Goal: Find specific page/section

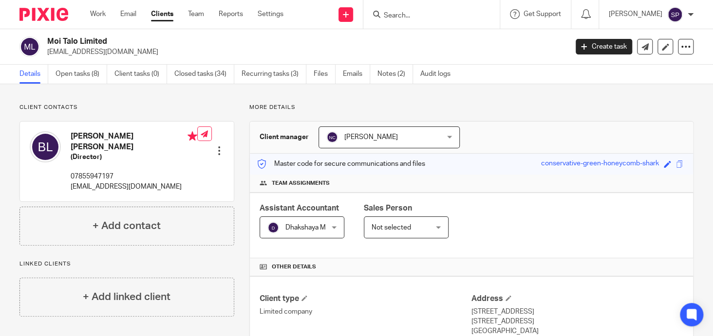
scroll to position [243, 0]
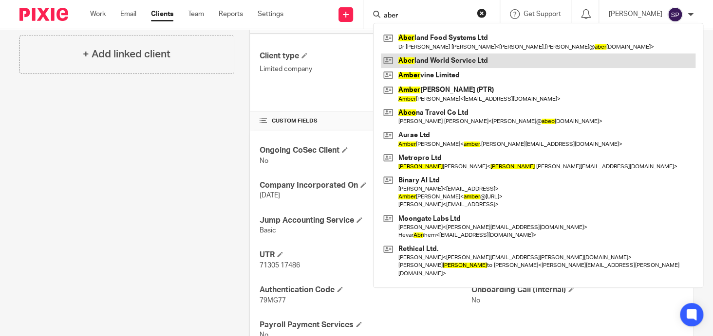
type input "aber"
click at [437, 57] on link at bounding box center [538, 61] width 314 height 15
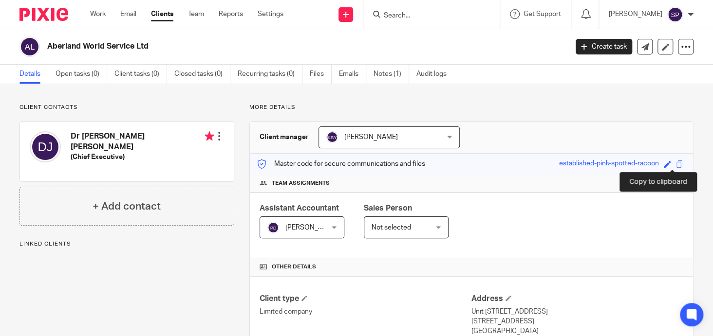
click at [676, 161] on span at bounding box center [679, 164] width 7 height 7
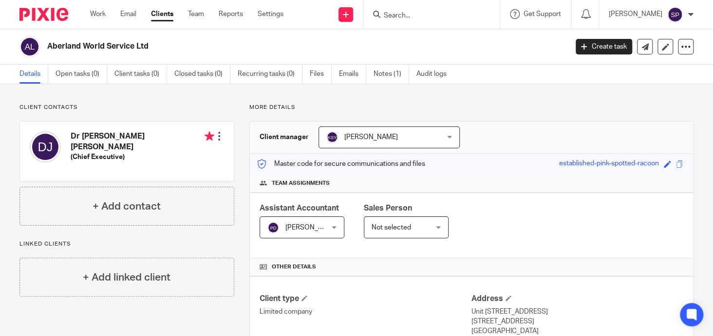
click at [395, 15] on input "Search" at bounding box center [427, 16] width 88 height 9
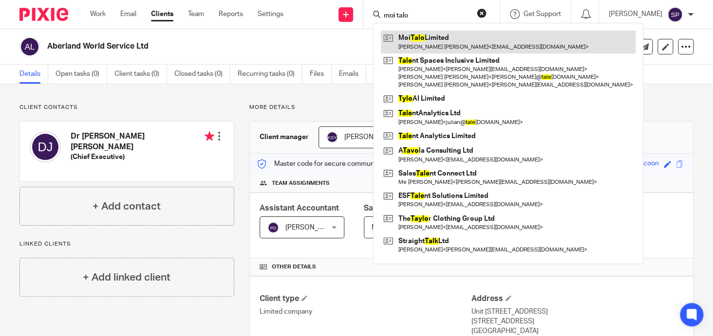
type input "moi talo"
click at [434, 37] on link at bounding box center [508, 42] width 255 height 22
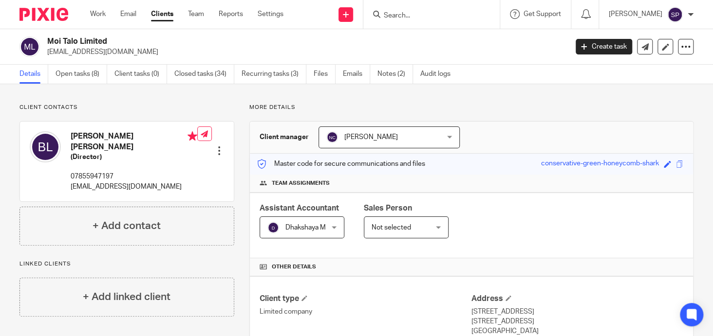
scroll to position [280, 0]
